Goal: Information Seeking & Learning: Find contact information

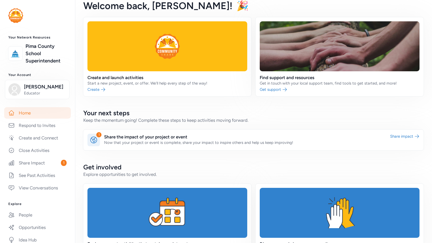
scroll to position [14, 0]
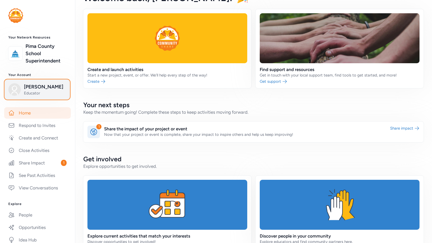
click at [28, 89] on span "[PERSON_NAME]" at bounding box center [45, 86] width 42 height 7
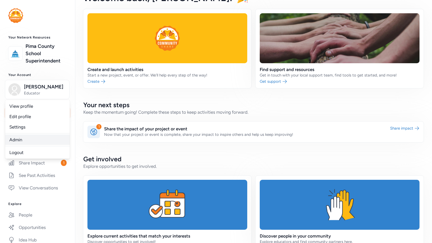
click at [23, 142] on link "Admin" at bounding box center [37, 140] width 65 height 10
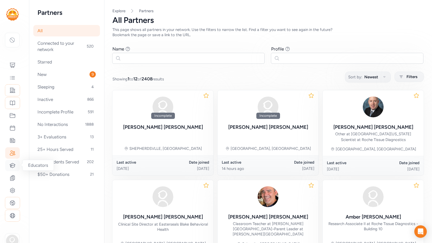
click at [16, 167] on div at bounding box center [12, 165] width 15 height 11
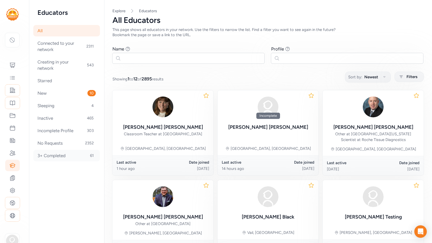
click at [49, 157] on div "3+ Completed 61" at bounding box center [66, 155] width 67 height 11
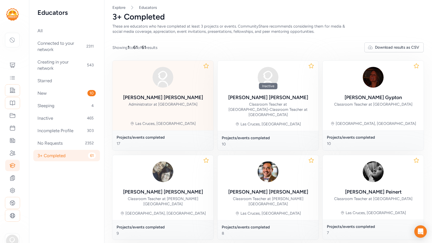
scroll to position [4, 0]
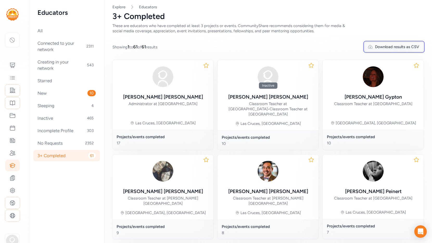
click at [409, 46] on span "Download results as CSV" at bounding box center [397, 46] width 44 height 5
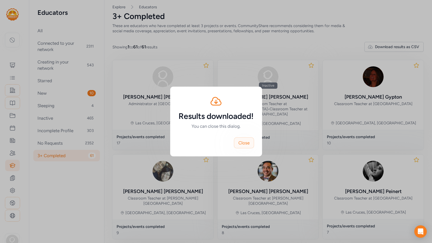
click at [251, 143] on button "Close" at bounding box center [244, 142] width 20 height 11
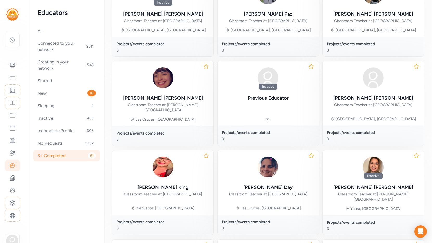
scroll to position [1469, 0]
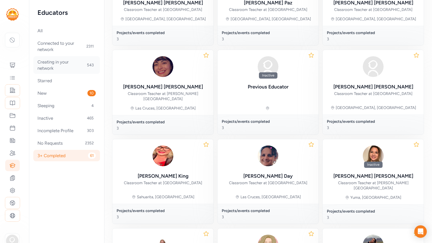
click at [42, 70] on div "Creating in your network 543" at bounding box center [66, 65] width 67 height 18
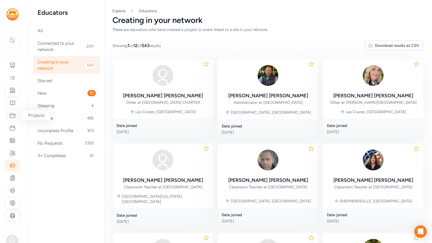
click at [12, 117] on icon at bounding box center [12, 115] width 6 height 6
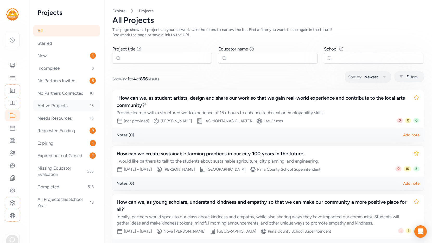
click at [59, 106] on div "Active Projects 23" at bounding box center [66, 105] width 67 height 11
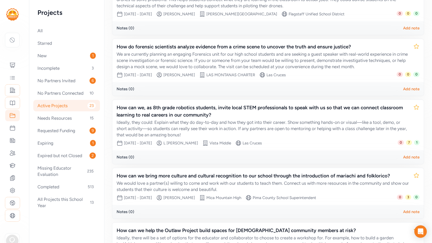
scroll to position [445, 0]
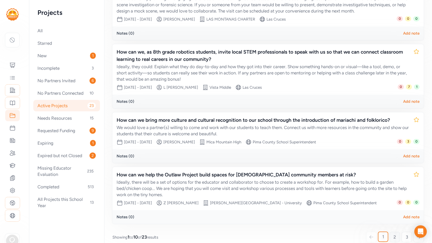
click at [395, 234] on span "2" at bounding box center [395, 237] width 3 height 6
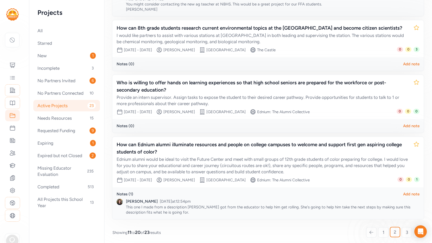
scroll to position [527, 0]
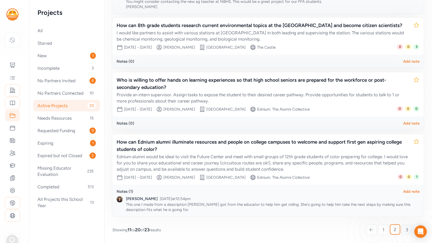
click at [408, 233] on link "3" at bounding box center [407, 230] width 10 height 10
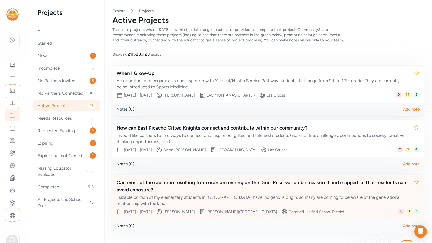
click at [177, 183] on div "Can most of the radiation resulting from uranium mining on the Dine' Reservatio…" at bounding box center [263, 186] width 293 height 15
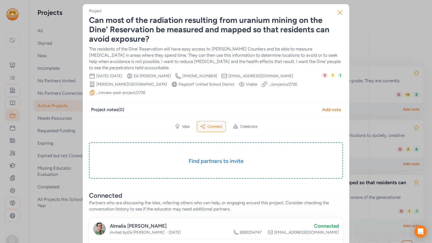
click at [339, 12] on icon "button" at bounding box center [340, 12] width 8 height 8
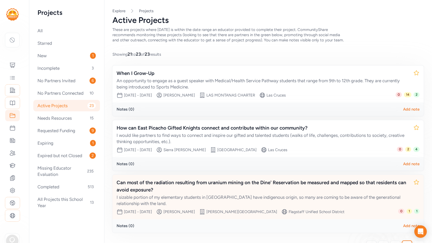
scroll to position [16, 0]
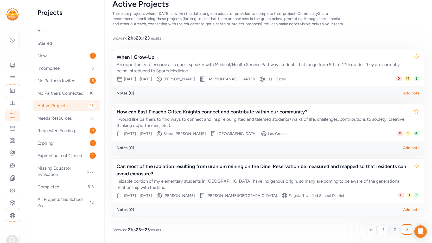
click at [398, 230] on link "2" at bounding box center [395, 230] width 10 height 10
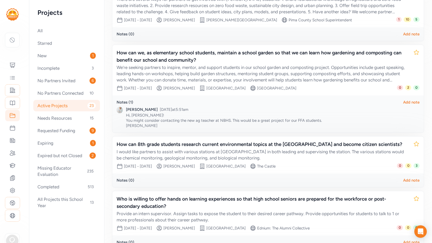
scroll to position [401, 0]
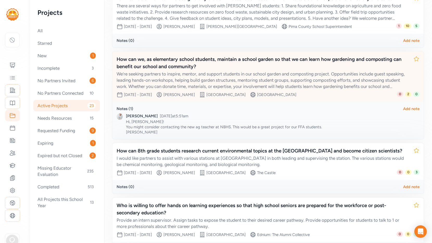
click at [188, 60] on div "How can we, as elementary school students, maintain a school garden so that we …" at bounding box center [263, 63] width 293 height 15
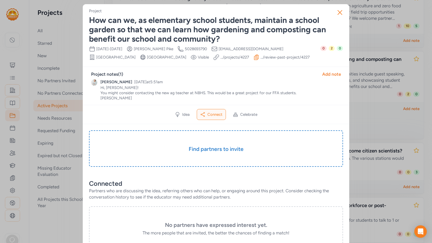
click at [261, 60] on link ".../review-past-project/ 4227" at bounding box center [285, 57] width 49 height 5
click at [341, 12] on icon "button" at bounding box center [340, 12] width 8 height 8
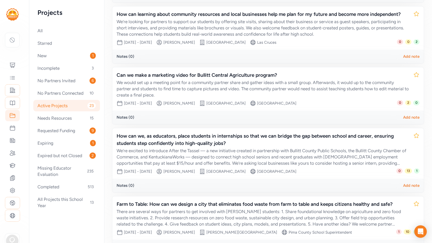
scroll to position [180, 0]
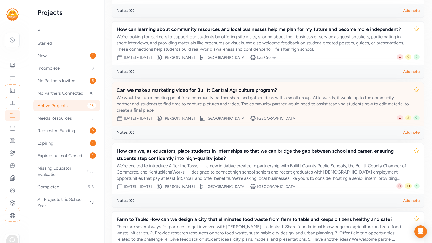
click at [253, 101] on div "We would set up a meeting point for a community partner share and gather ideas …" at bounding box center [263, 103] width 293 height 19
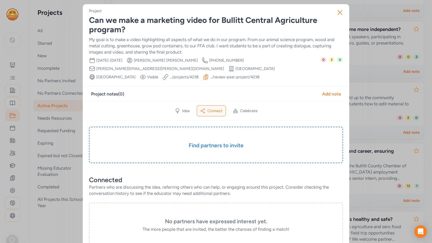
click at [210, 76] on link ".../review-past-project/ 4238" at bounding box center [234, 76] width 49 height 5
click at [340, 12] on icon "button" at bounding box center [340, 12] width 8 height 8
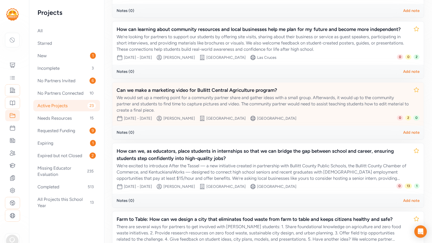
click at [227, 90] on div "Can we make a marketing video for Bullitt Central Agriculture program?" at bounding box center [263, 90] width 293 height 7
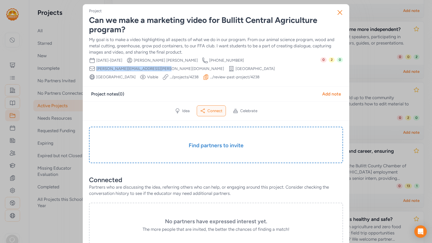
drag, startPoint x: 234, startPoint y: 61, endPoint x: 295, endPoint y: 58, distance: 60.7
click at [295, 58] on div "Date Range Jun 17th, 2025 - Dec 31st, 2026 Creator Justin Peake Creator Phone N…" at bounding box center [204, 68] width 231 height 23
copy span "justin.peake@bullitt.kyschools.us"
click at [340, 13] on icon "button" at bounding box center [340, 12] width 4 height 4
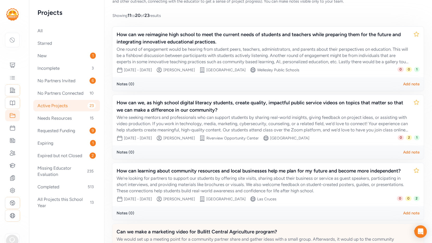
scroll to position [33, 0]
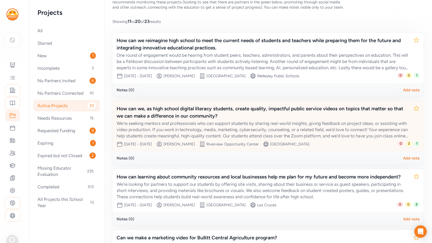
click at [252, 110] on div "How can we, as high school digital literacy students, create quality, impactful…" at bounding box center [263, 112] width 293 height 15
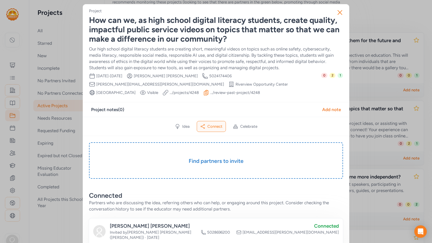
click at [210, 93] on link ".../review-past-project/ 4248" at bounding box center [235, 92] width 50 height 5
drag, startPoint x: 233, startPoint y: 77, endPoint x: 299, endPoint y: 77, distance: 65.9
click at [299, 77] on div "Date Range Sep 15th, 2025 - Oct 3rd, 2025 Creator Julie McNeese Creator Phone N…" at bounding box center [205, 84] width 232 height 23
copy span "julie.mcneese@bullitt.kyschools.us"
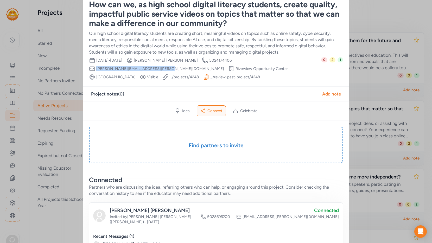
scroll to position [14, 0]
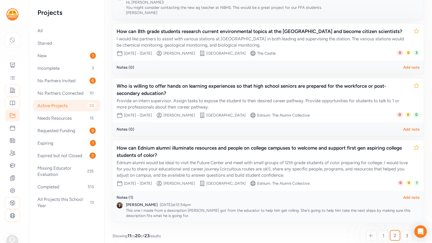
scroll to position [527, 0]
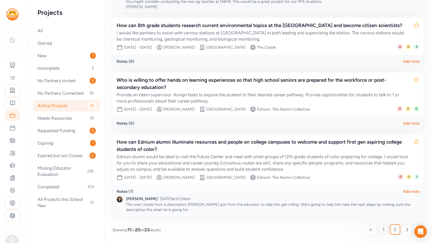
click at [384, 231] on span "1" at bounding box center [384, 230] width 2 height 6
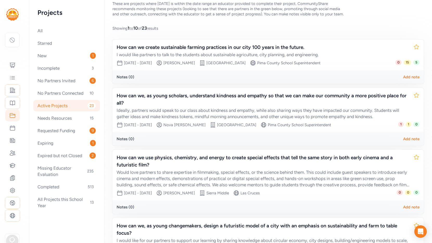
scroll to position [17, 0]
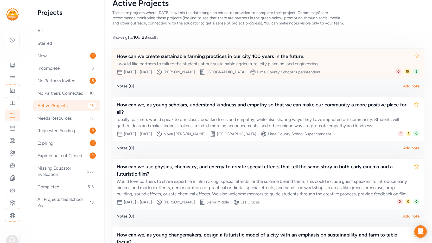
click at [200, 58] on div "How can we create sustainable farming practices in our city 100 years in the fu…" at bounding box center [263, 56] width 293 height 7
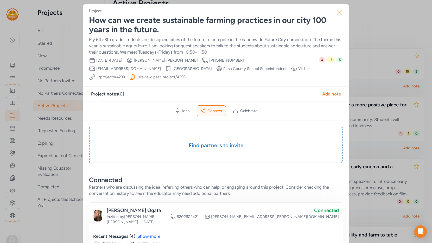
click at [340, 11] on icon "button" at bounding box center [340, 12] width 8 height 8
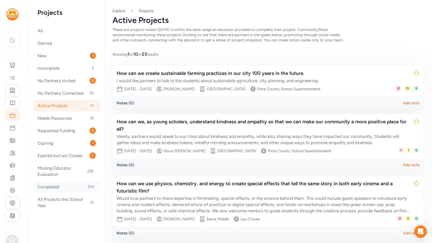
click at [45, 185] on div "Completed 513" at bounding box center [66, 186] width 67 height 11
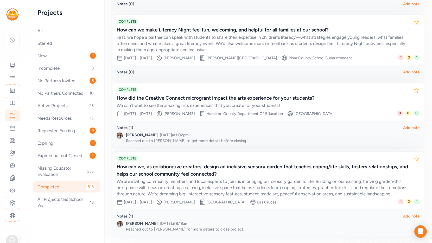
scroll to position [568, 0]
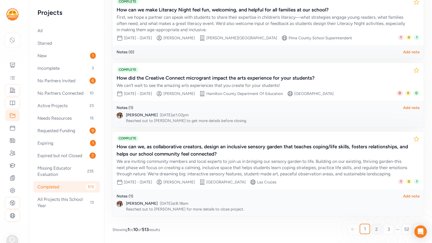
click at [377, 230] on span "2" at bounding box center [376, 229] width 3 height 6
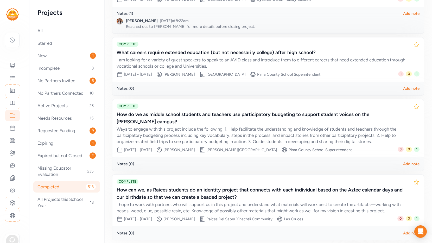
scroll to position [542, 0]
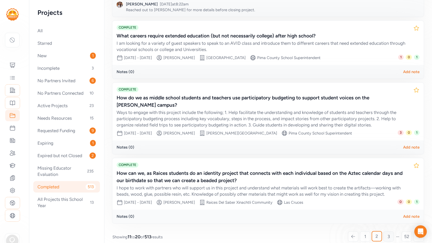
click at [389, 233] on span "3" at bounding box center [389, 236] width 2 height 6
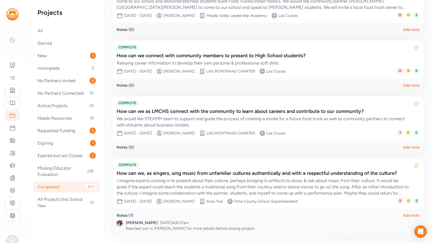
scroll to position [503, 0]
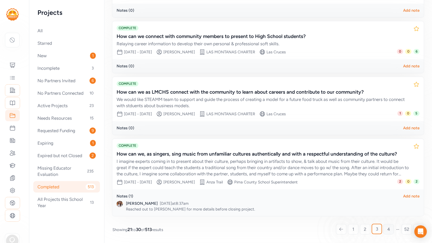
click at [391, 228] on link "4" at bounding box center [388, 229] width 10 height 10
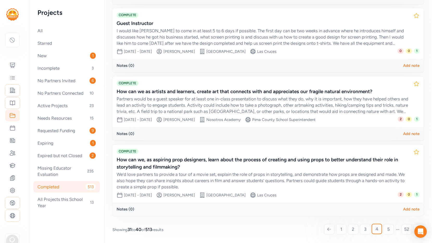
scroll to position [551, 0]
click at [389, 232] on span "5" at bounding box center [388, 229] width 3 height 6
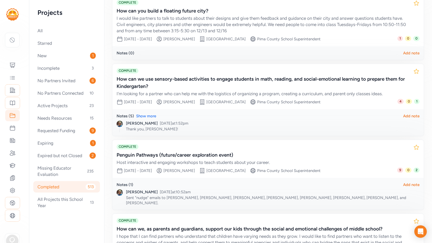
scroll to position [543, 0]
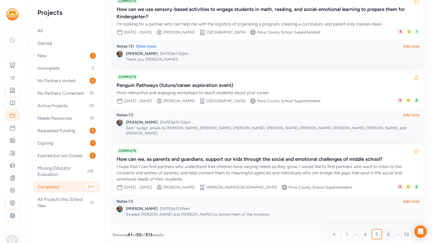
click at [390, 231] on link "6" at bounding box center [388, 234] width 10 height 10
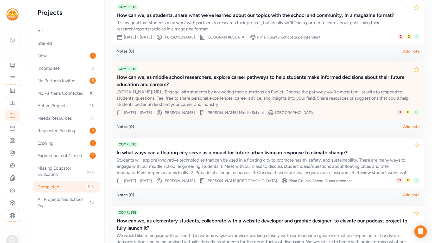
scroll to position [149, 0]
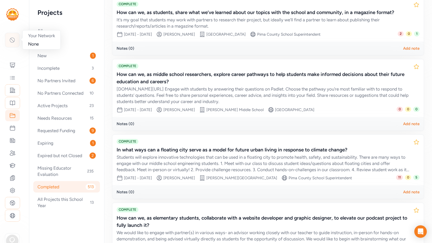
click at [14, 43] on icon at bounding box center [12, 40] width 6 height 6
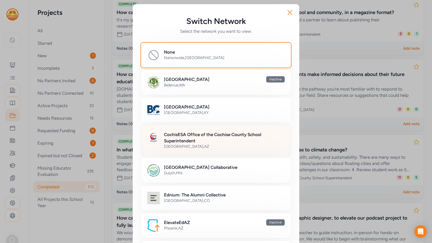
click at [187, 146] on div "Sierra Vista , AZ" at bounding box center [224, 146] width 121 height 5
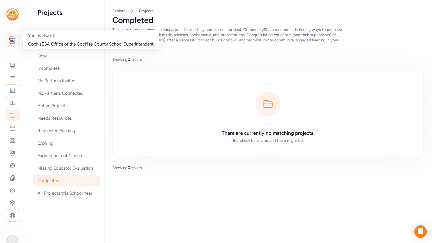
click at [12, 35] on img at bounding box center [12, 39] width 11 height 11
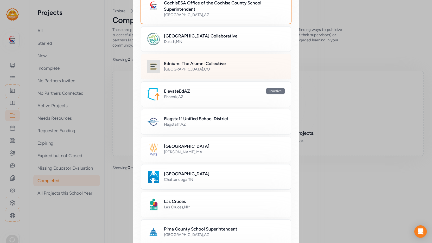
scroll to position [148, 0]
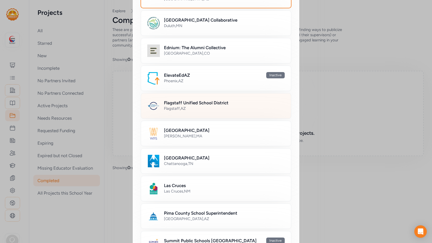
click at [218, 105] on h2 "Flagstaff Unified School District" at bounding box center [196, 103] width 65 height 6
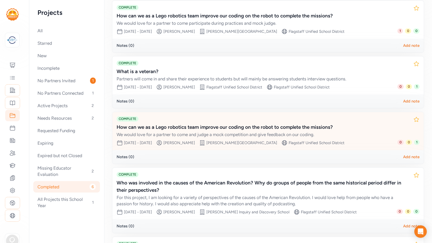
scroll to position [146, 0]
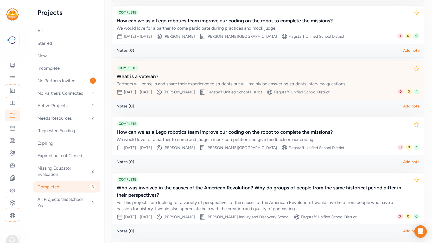
click at [189, 92] on div "Cris Bowen" at bounding box center [178, 92] width 31 height 5
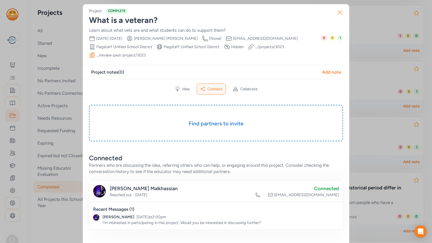
click at [338, 13] on icon "button" at bounding box center [340, 12] width 8 height 8
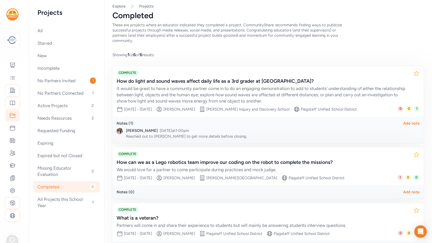
scroll to position [5, 0]
click at [412, 123] on div "Add note" at bounding box center [411, 123] width 16 height 5
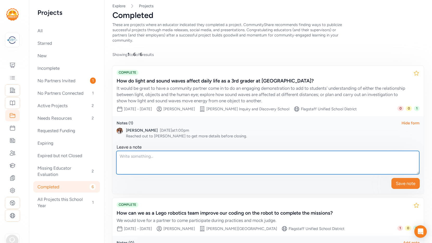
click at [255, 160] on textarea at bounding box center [267, 162] width 303 height 23
type textarea "@"
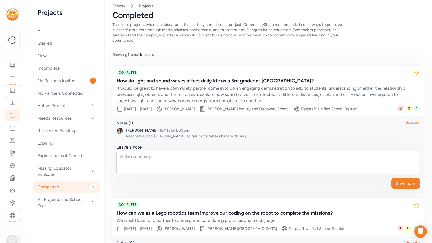
click at [203, 132] on div "Arelys Alcozer Jun 17, 2025 at 1:00pm" at bounding box center [273, 130] width 294 height 5
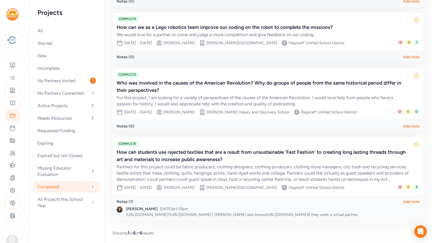
scroll to position [304, 0]
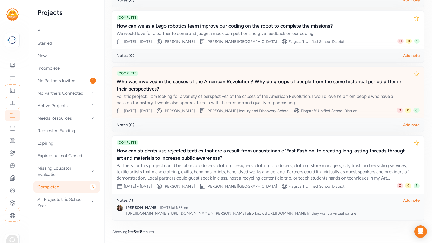
click at [187, 112] on div "[PERSON_NAME]" at bounding box center [178, 110] width 31 height 5
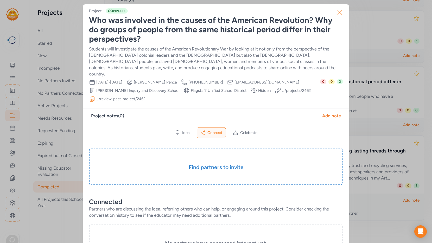
click at [124, 96] on link ".../review-past-project/ 2462" at bounding box center [120, 98] width 49 height 5
drag, startPoint x: 235, startPoint y: 76, endPoint x: 269, endPoint y: 76, distance: 34.1
click at [269, 79] on div "Date Range Oct 3rd, 2024 - Oct 25th, 2024 Creator Kristine Penca Creator Phone …" at bounding box center [204, 90] width 231 height 23
copy span "kpenca@fusd1.org"
click at [339, 14] on icon "button" at bounding box center [340, 12] width 8 height 8
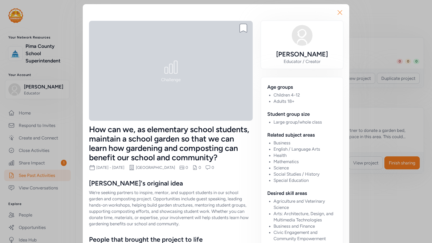
click at [340, 10] on icon "button" at bounding box center [340, 12] width 8 height 8
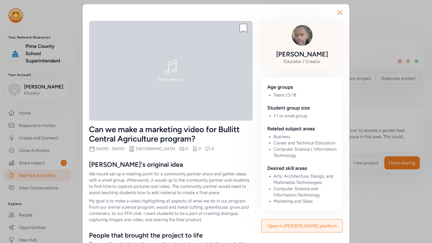
click at [302, 58] on div "Educator / Creator" at bounding box center [302, 61] width 37 height 6
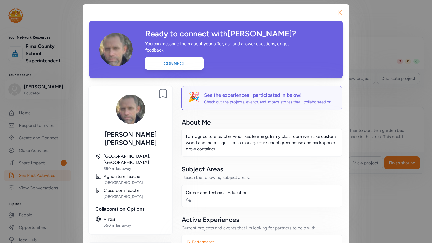
click at [342, 11] on icon "button" at bounding box center [340, 12] width 8 height 8
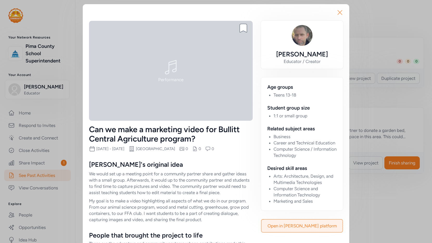
click at [339, 11] on icon "button" at bounding box center [340, 12] width 4 height 4
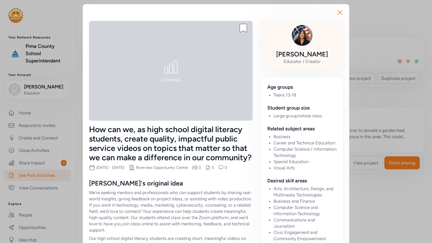
click at [303, 54] on div "Julie McNeese" at bounding box center [302, 54] width 52 height 8
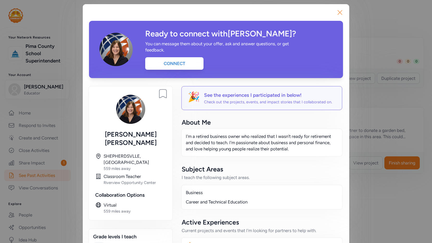
click at [339, 14] on icon "button" at bounding box center [340, 12] width 4 height 4
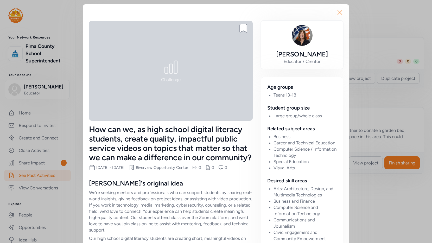
click at [341, 10] on icon "button" at bounding box center [340, 12] width 8 height 8
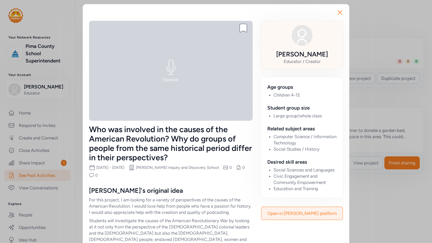
click at [306, 44] on img at bounding box center [302, 35] width 21 height 21
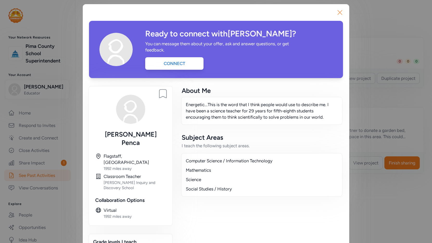
click at [341, 14] on icon "button" at bounding box center [340, 12] width 8 height 8
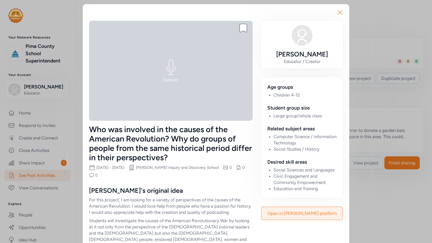
click at [340, 13] on icon "button" at bounding box center [340, 12] width 4 height 4
